Goal: Task Accomplishment & Management: Complete application form

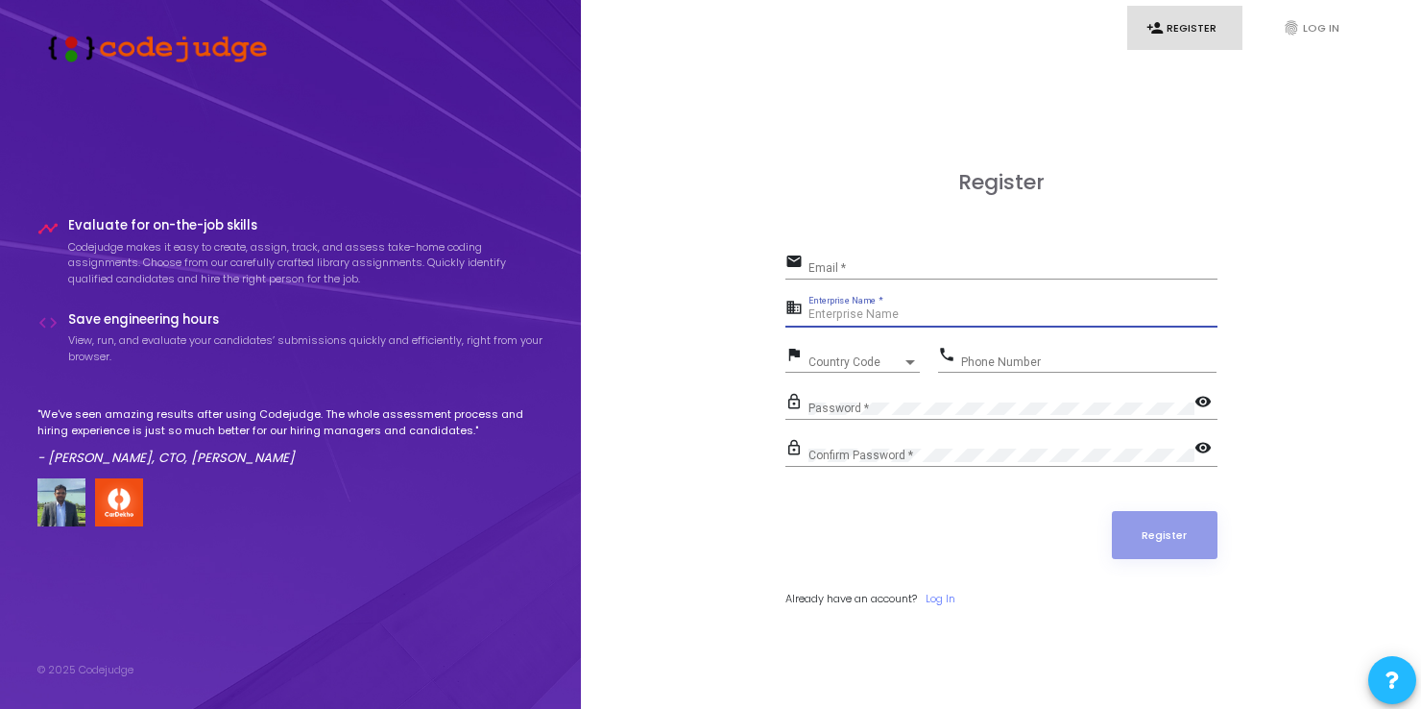
click at [892, 309] on input "Enterprise Name *" at bounding box center [1013, 314] width 409 height 13
click at [879, 355] on div "Country Code Country Code" at bounding box center [864, 358] width 111 height 30
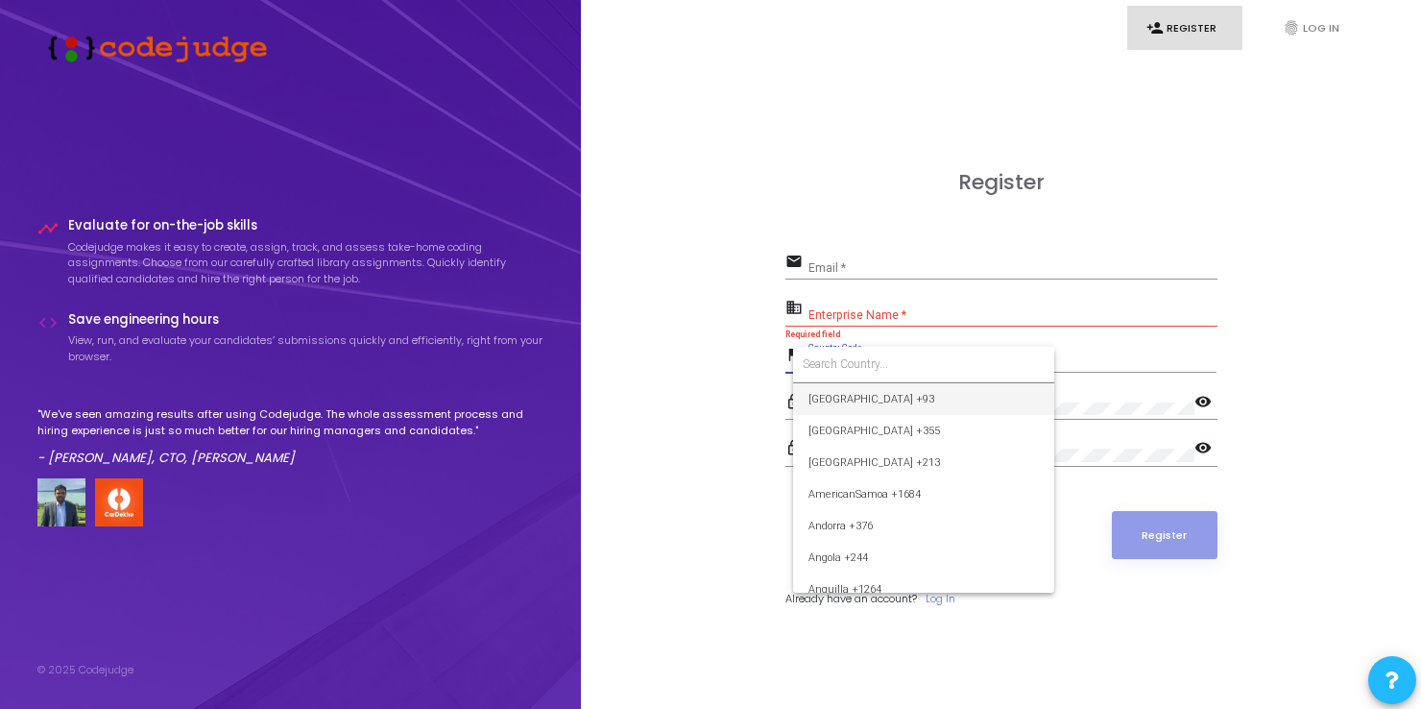
click at [879, 355] on input at bounding box center [924, 363] width 242 height 17
click at [1023, 186] on div at bounding box center [710, 354] width 1421 height 709
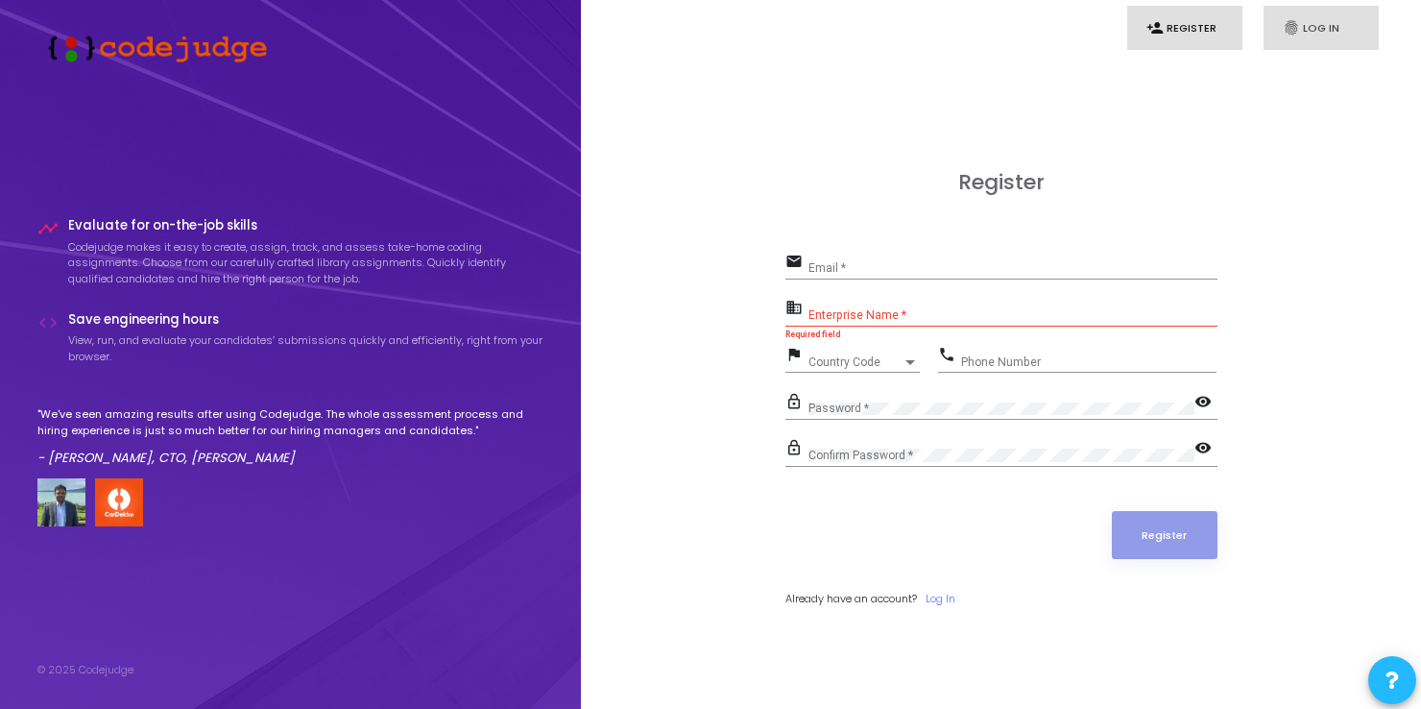
click at [1350, 47] on link "fingerprint Log In" at bounding box center [1321, 28] width 115 height 45
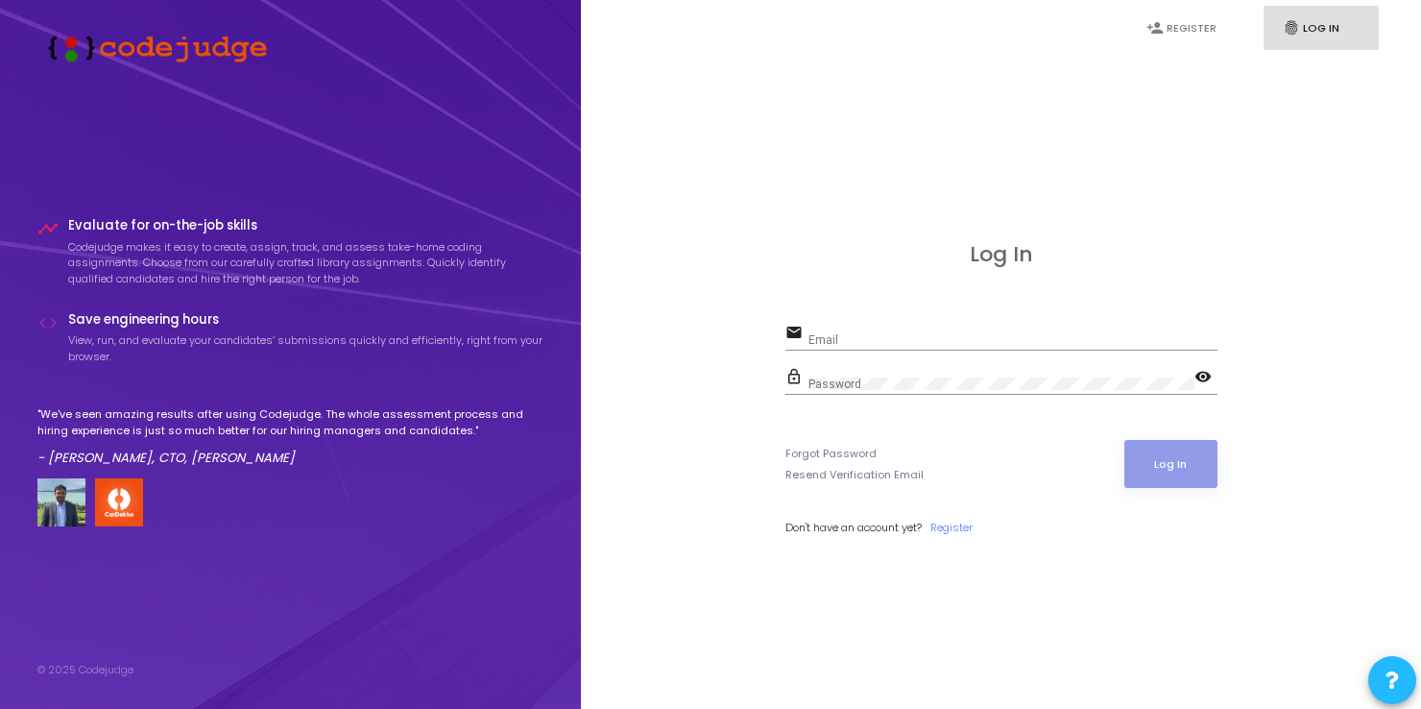
click at [910, 335] on input "Email" at bounding box center [1013, 339] width 409 height 13
